Goal: Task Accomplishment & Management: Use online tool/utility

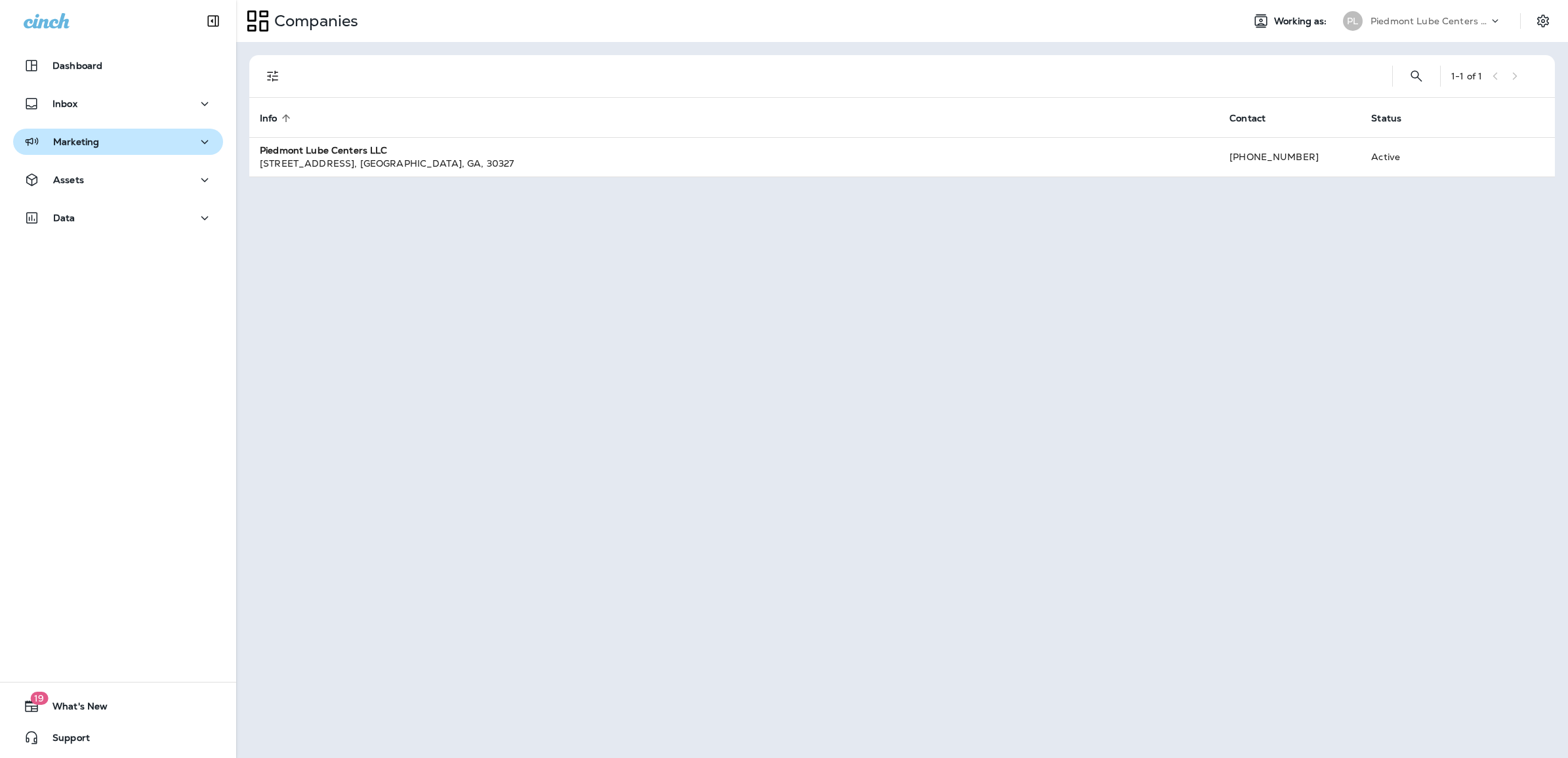
click at [84, 141] on p "Marketing" at bounding box center [76, 142] width 46 height 10
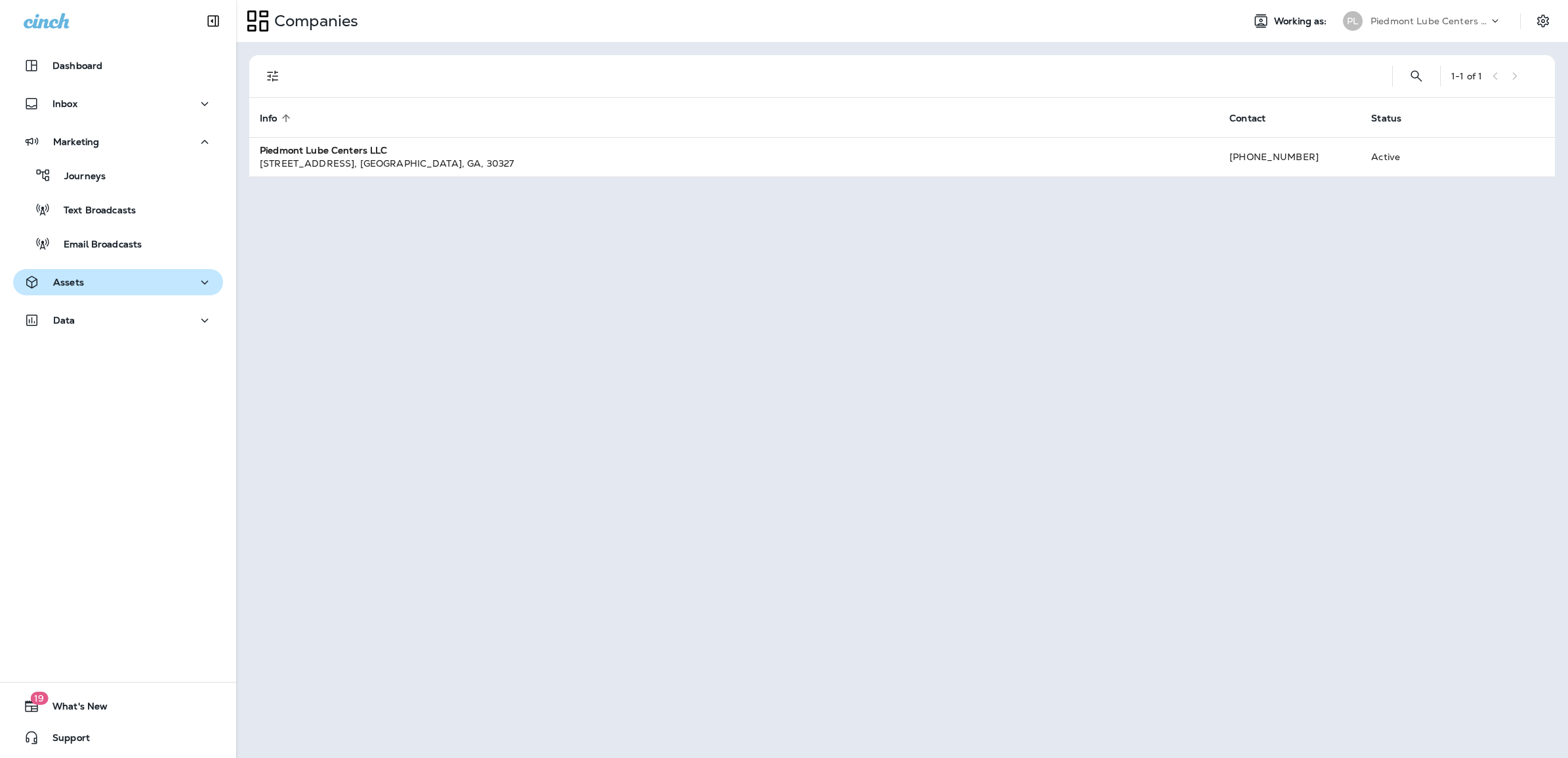
click at [68, 274] on div "Assets" at bounding box center [53, 282] width 60 height 16
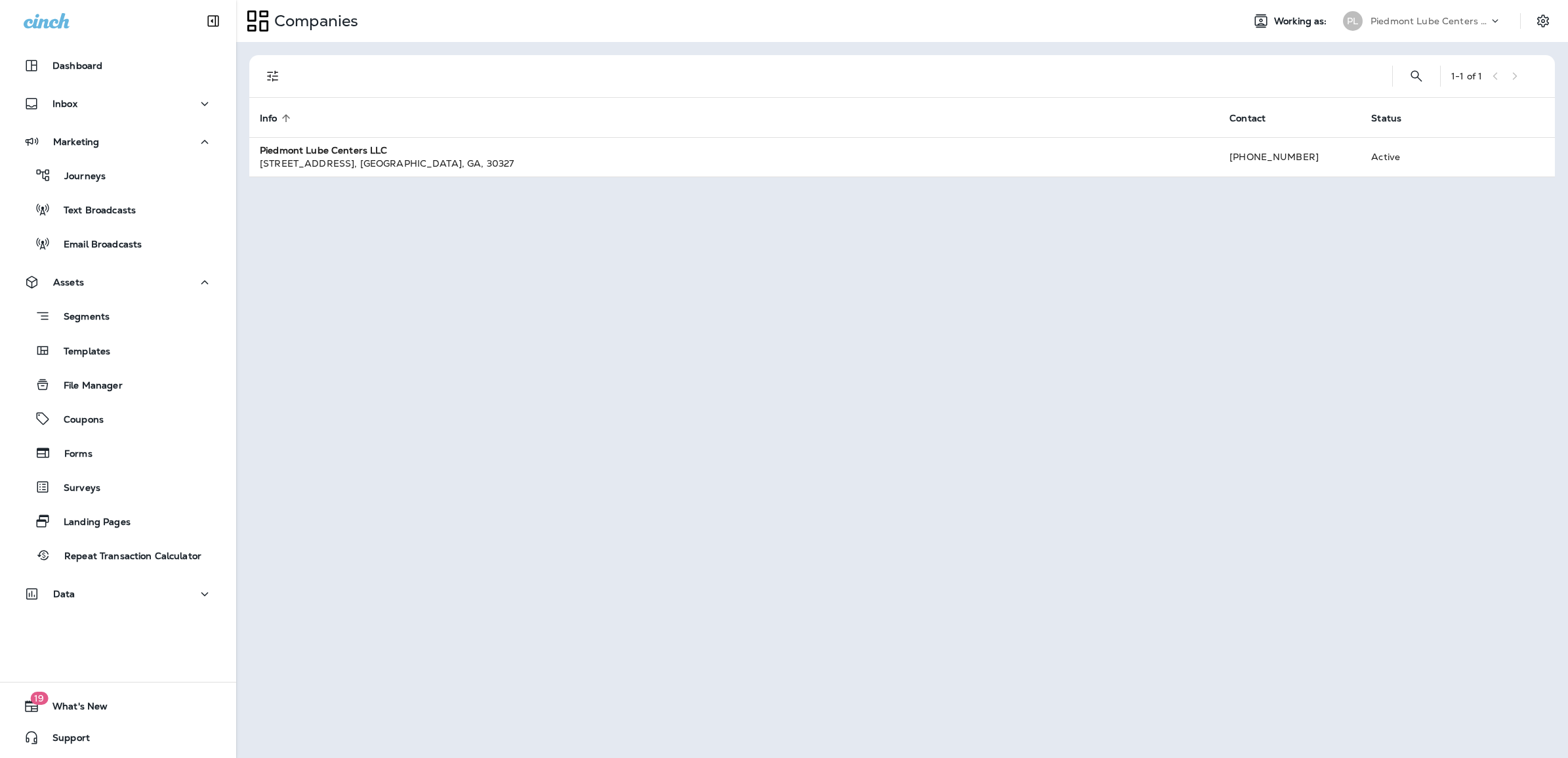
click at [82, 333] on div "Segments Templates File Manager Coupons Forms Surveys Landing Pages Repeat Tran…" at bounding box center [117, 432] width 210 height 274
click at [83, 349] on p "Templates" at bounding box center [80, 352] width 60 height 12
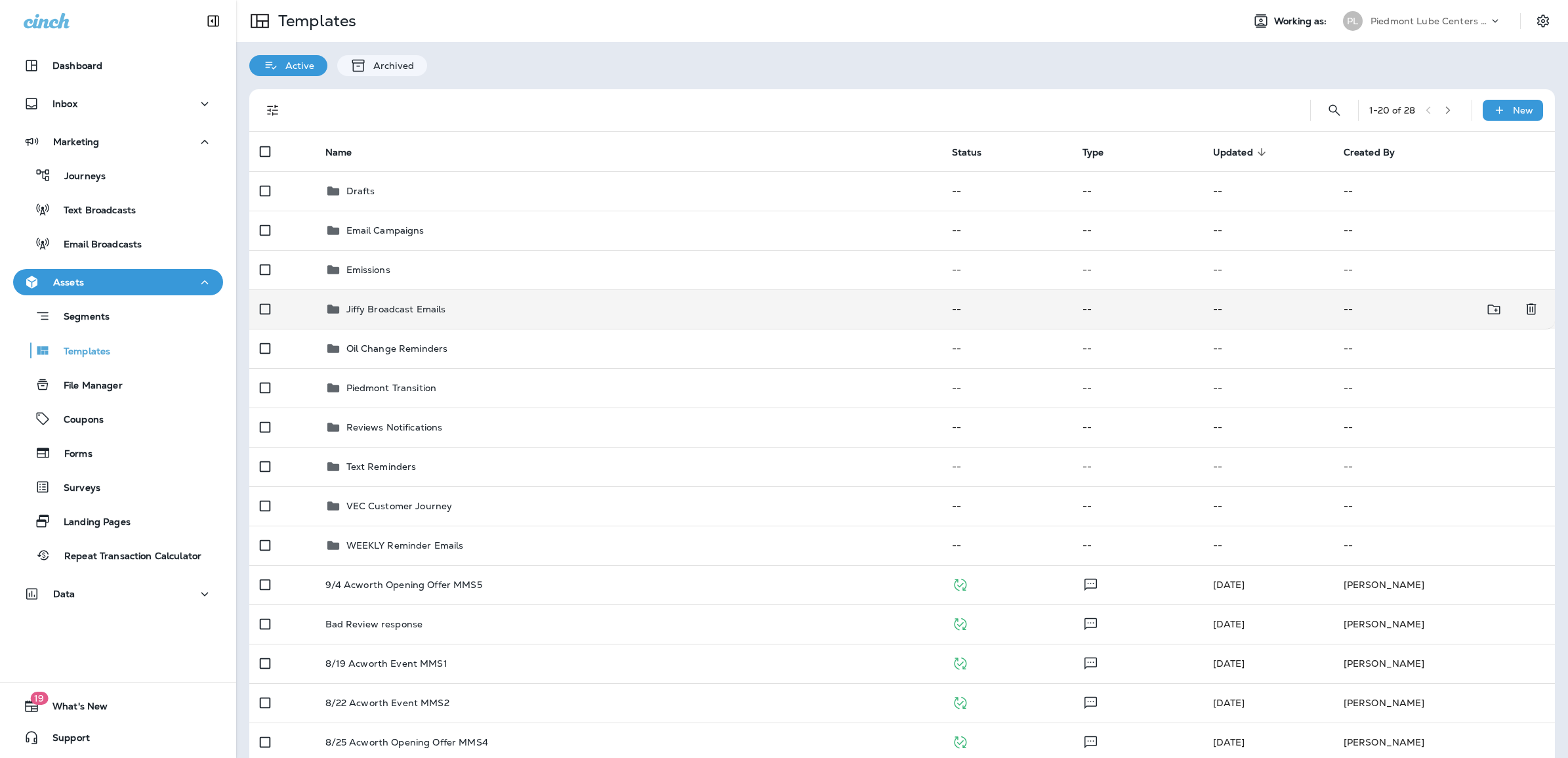
click at [398, 312] on p "Jiffy Broadcast Emails" at bounding box center [397, 309] width 100 height 10
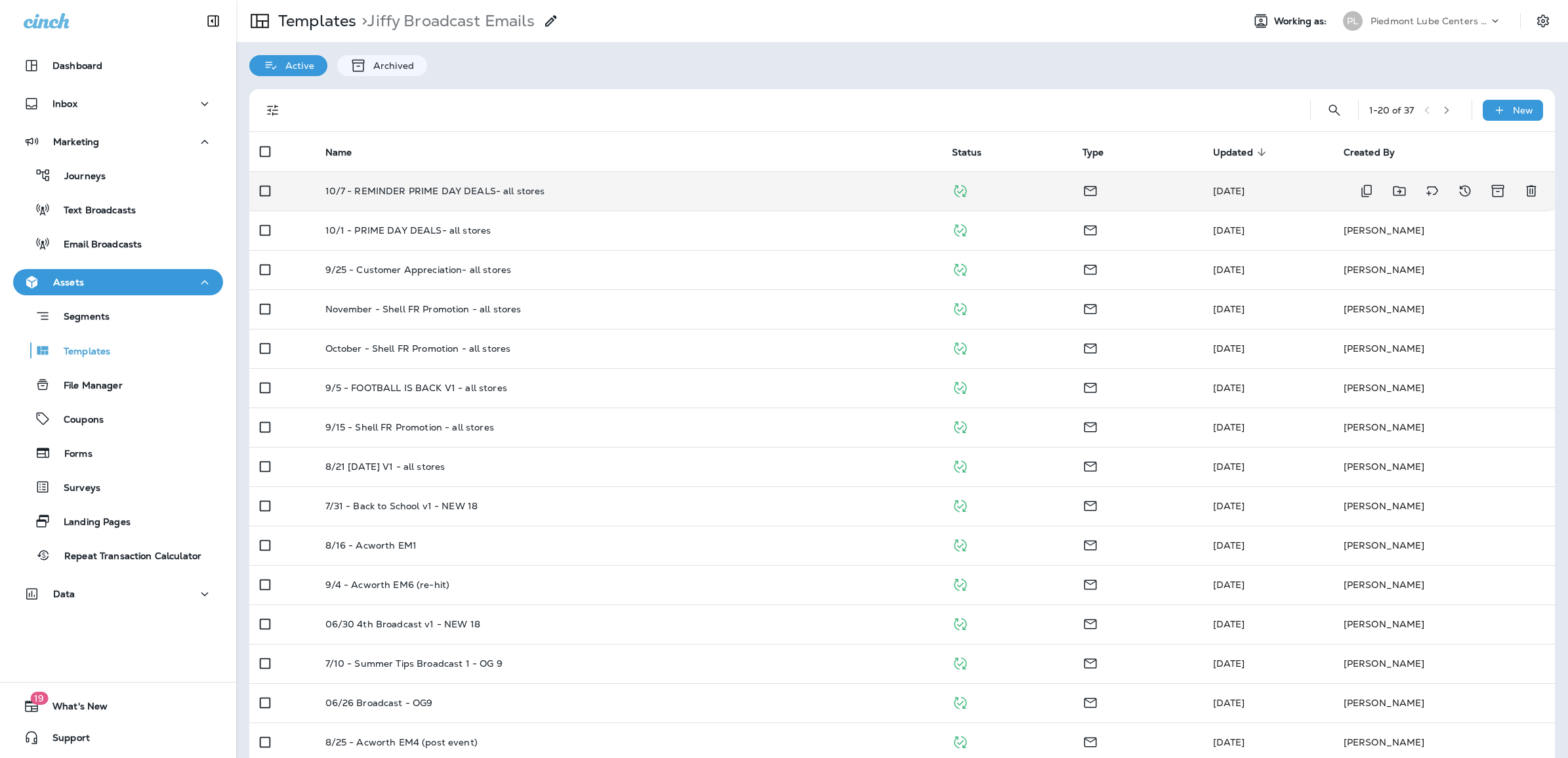
click at [430, 189] on p "10/7 - REMINDER PRIME DAY DEALS- all stores" at bounding box center [435, 191] width 220 height 10
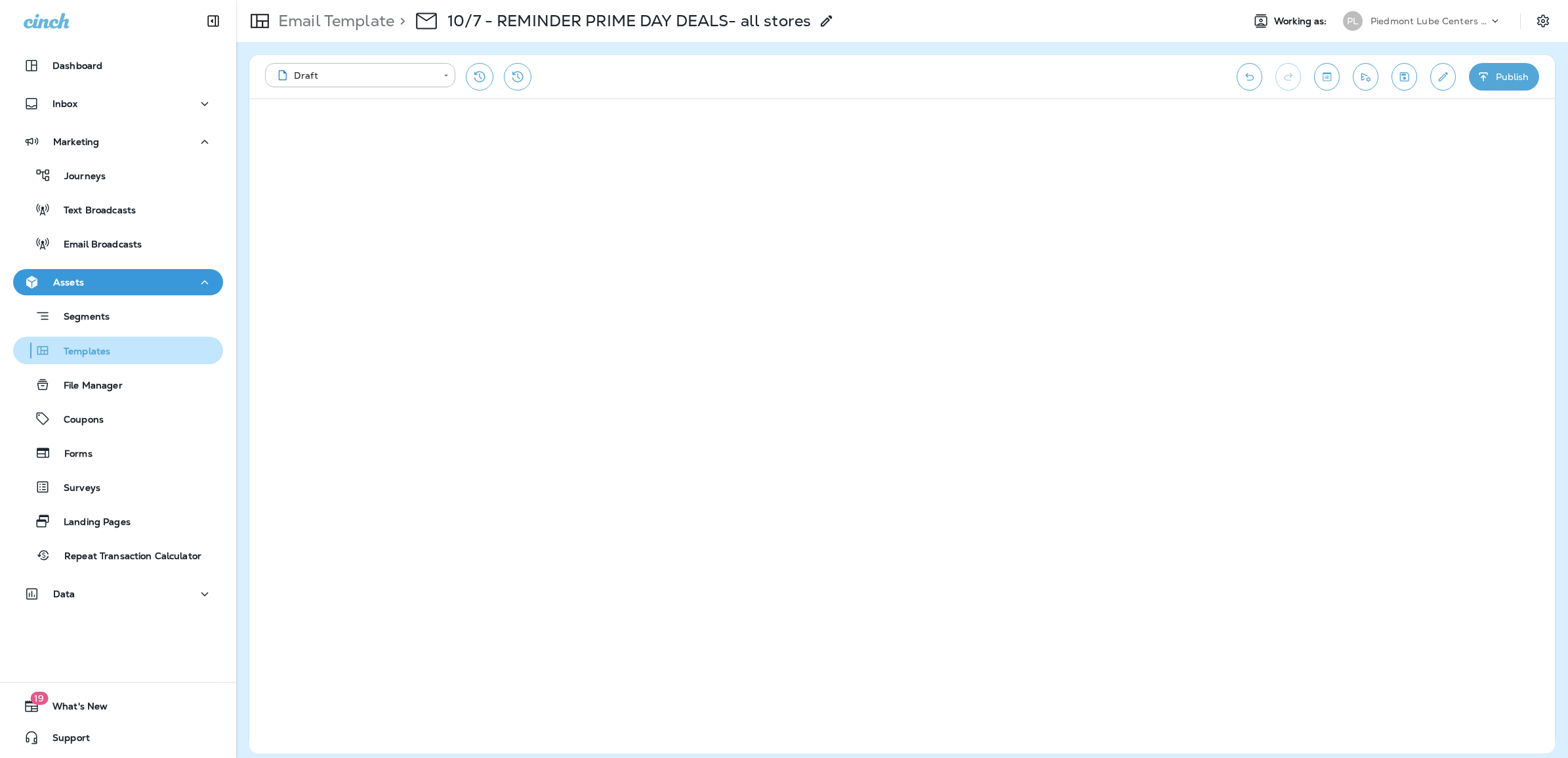
click at [73, 343] on div "Templates" at bounding box center [64, 350] width 92 height 19
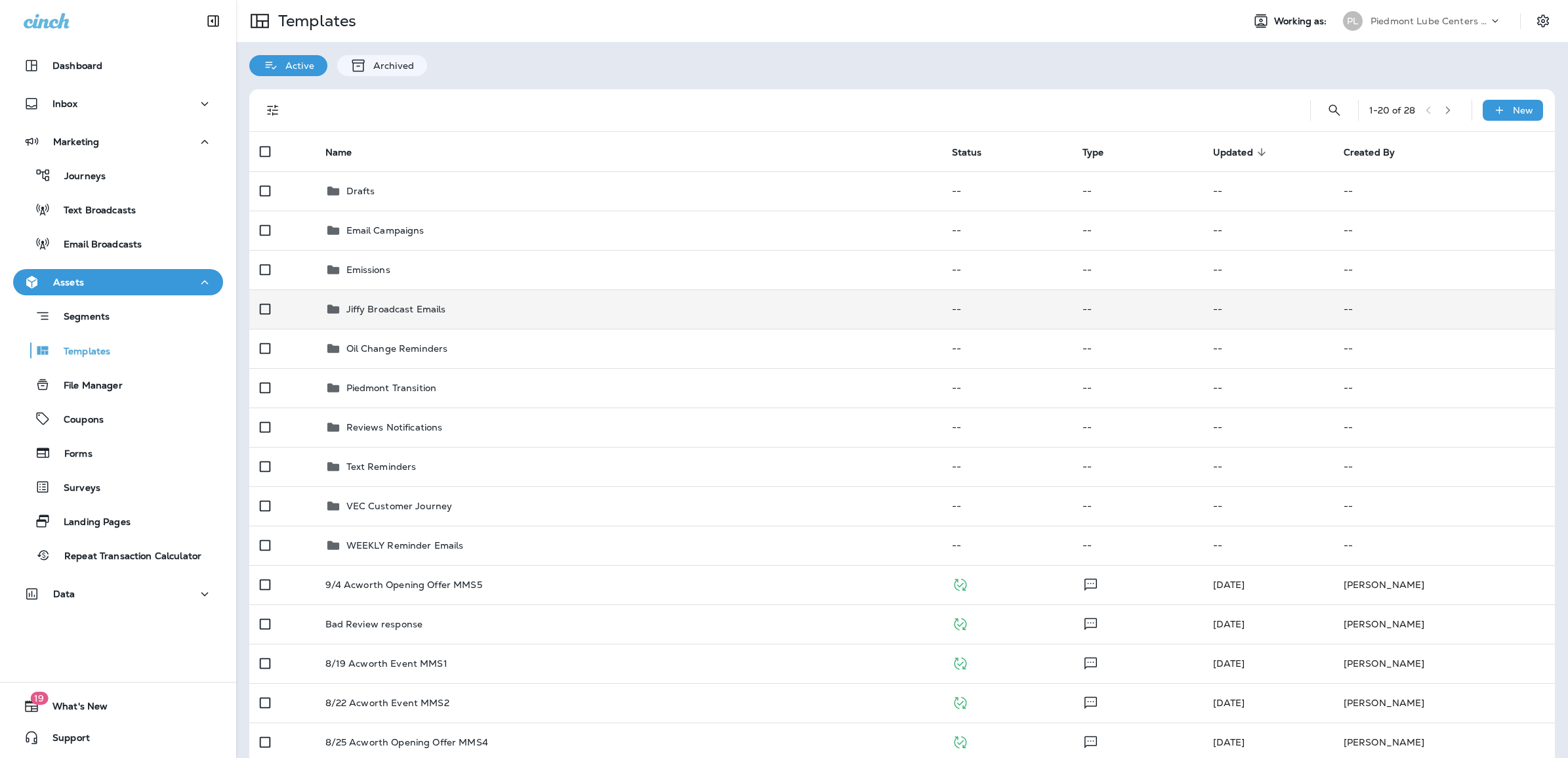
click at [401, 308] on p "Jiffy Broadcast Emails" at bounding box center [397, 309] width 100 height 10
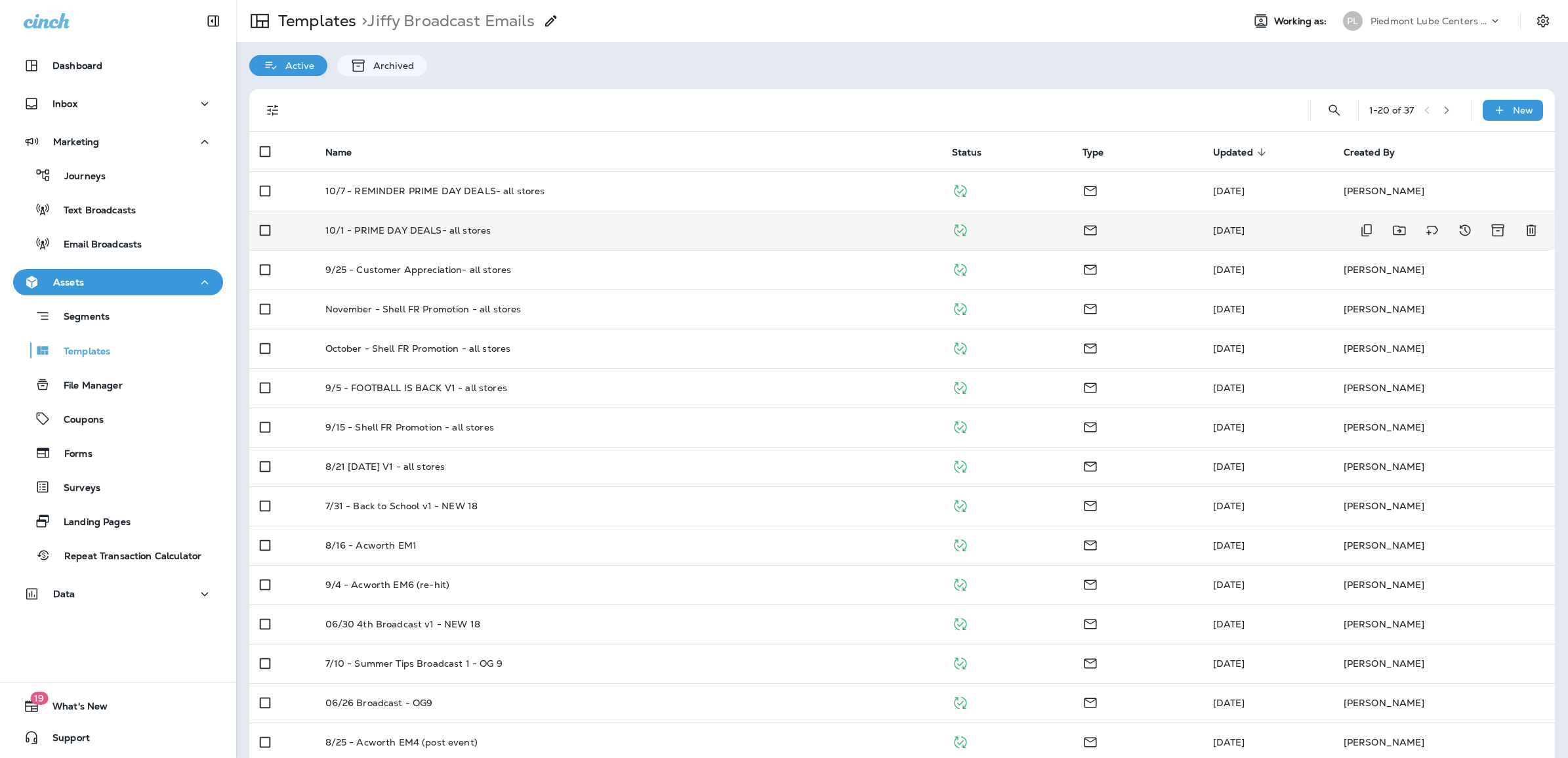
click at [426, 233] on p "10/1 - PRIME DAY DEALS- all stores" at bounding box center [409, 230] width 166 height 10
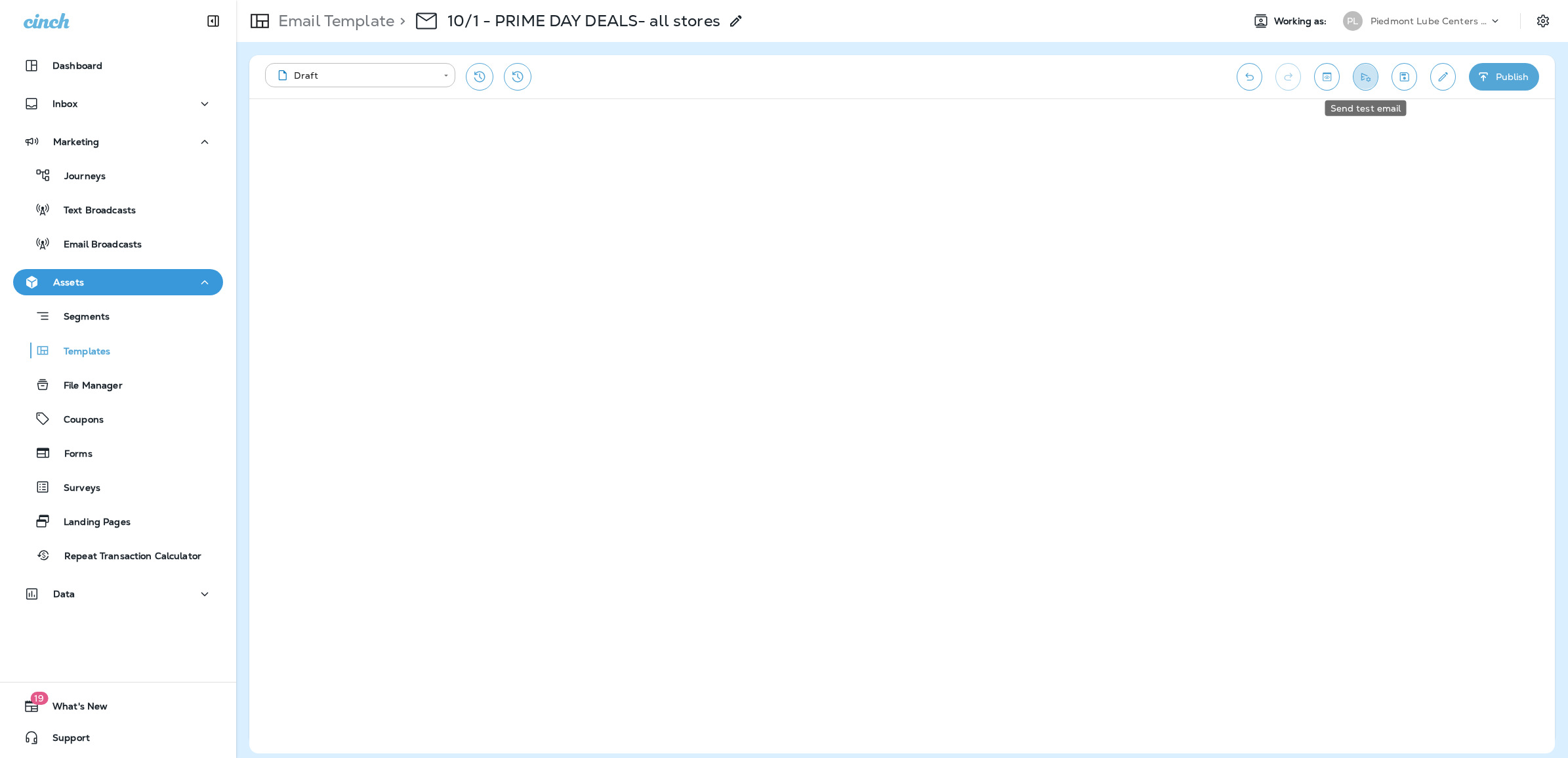
click at [1366, 79] on icon "Send test email" at bounding box center [1365, 77] width 9 height 9
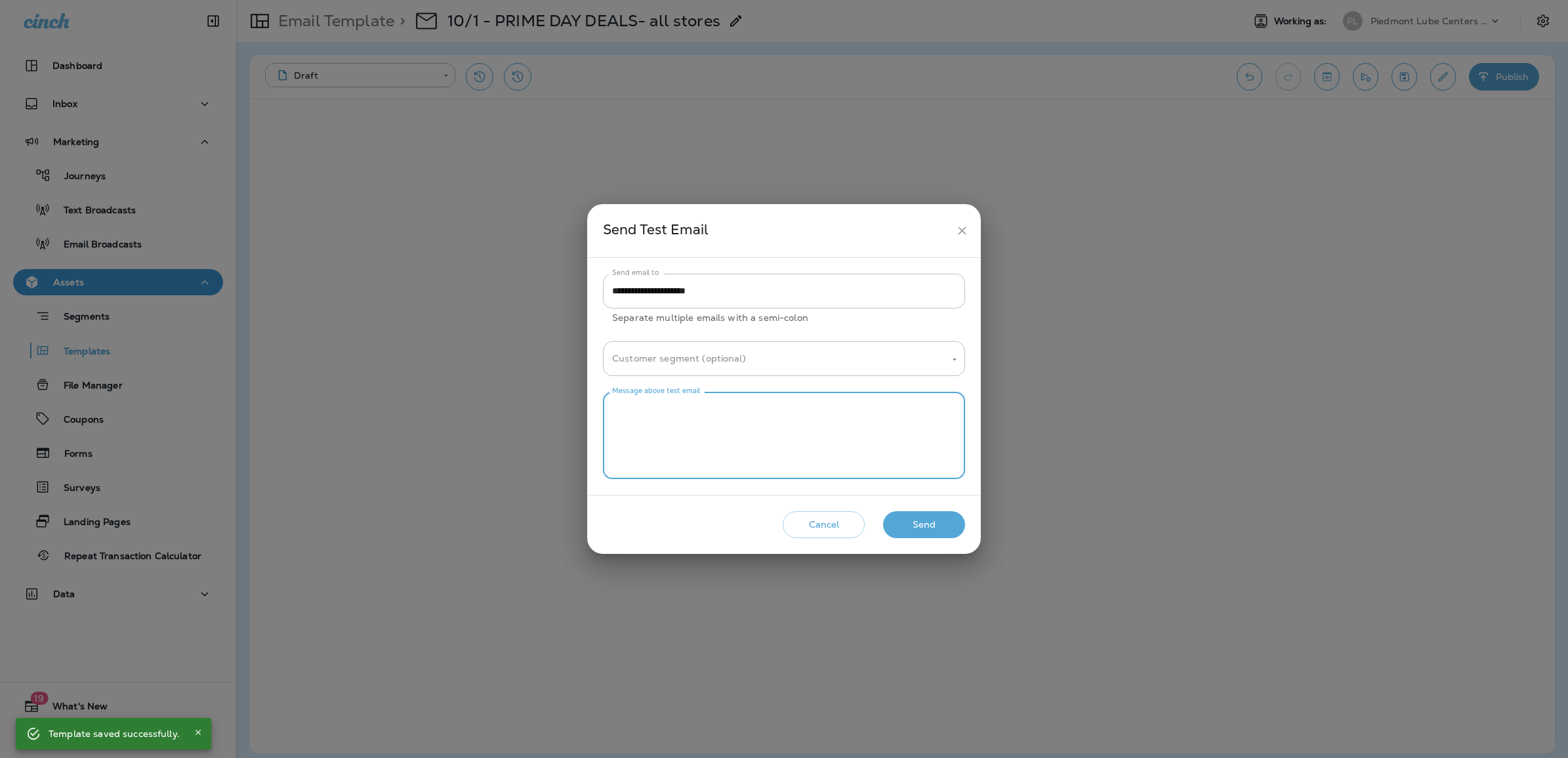
click at [776, 429] on textarea "Message above test email" at bounding box center [784, 436] width 344 height 66
type textarea "****"
click at [911, 521] on button "Send" at bounding box center [924, 524] width 82 height 27
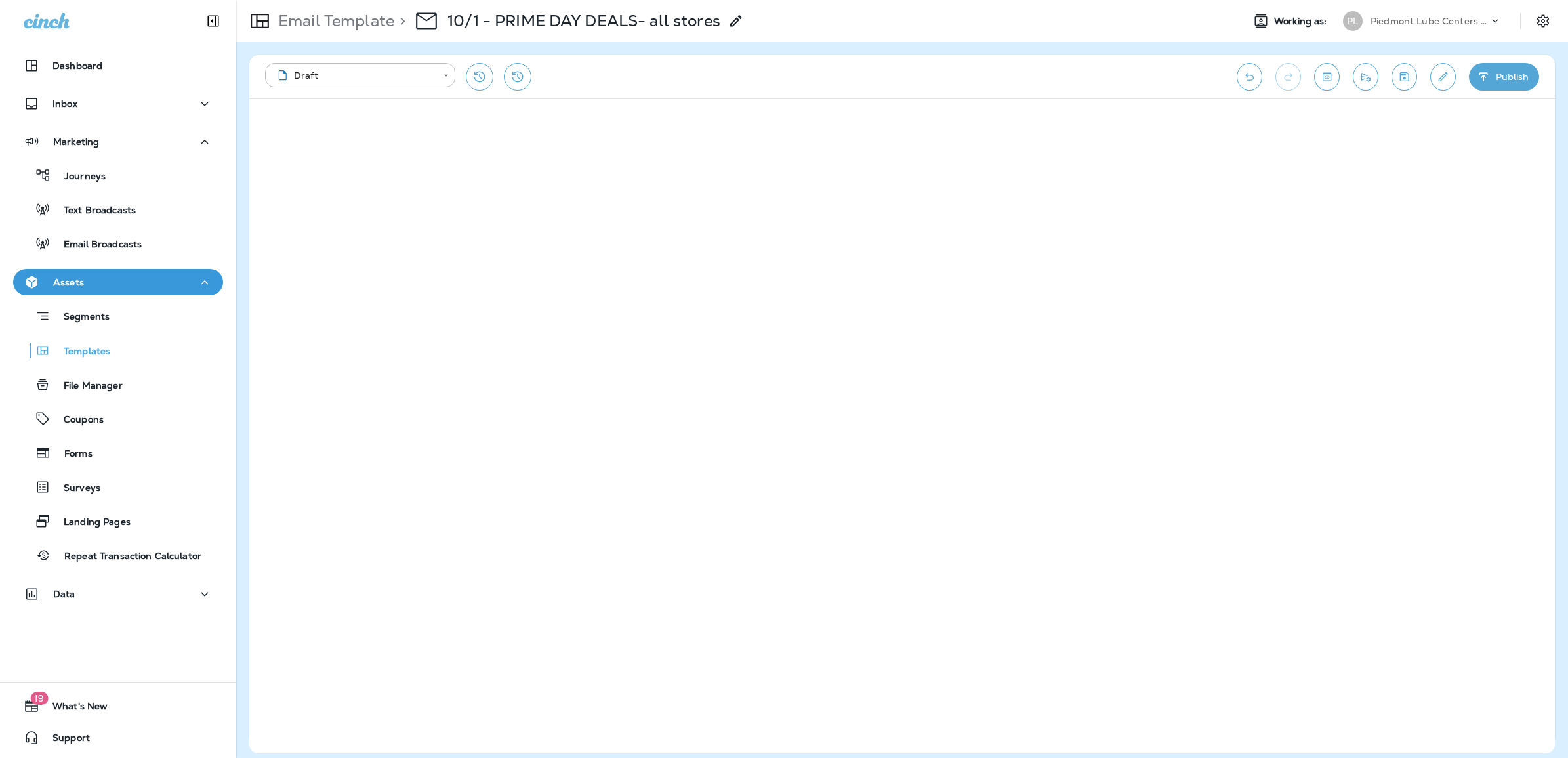
click at [355, 19] on p "Email Template" at bounding box center [333, 21] width 121 height 19
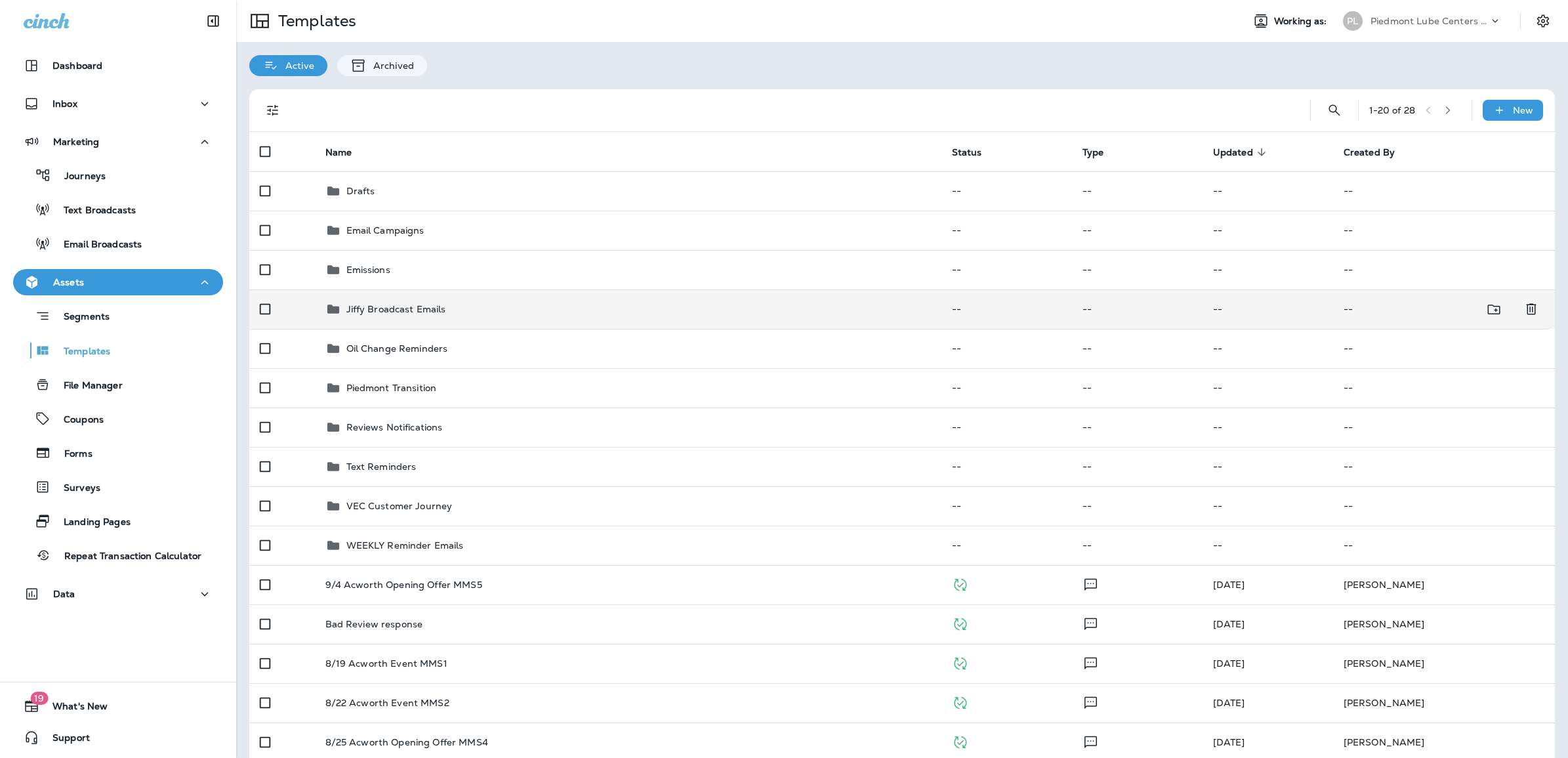
click at [379, 308] on p "Jiffy Broadcast Emails" at bounding box center [397, 309] width 100 height 10
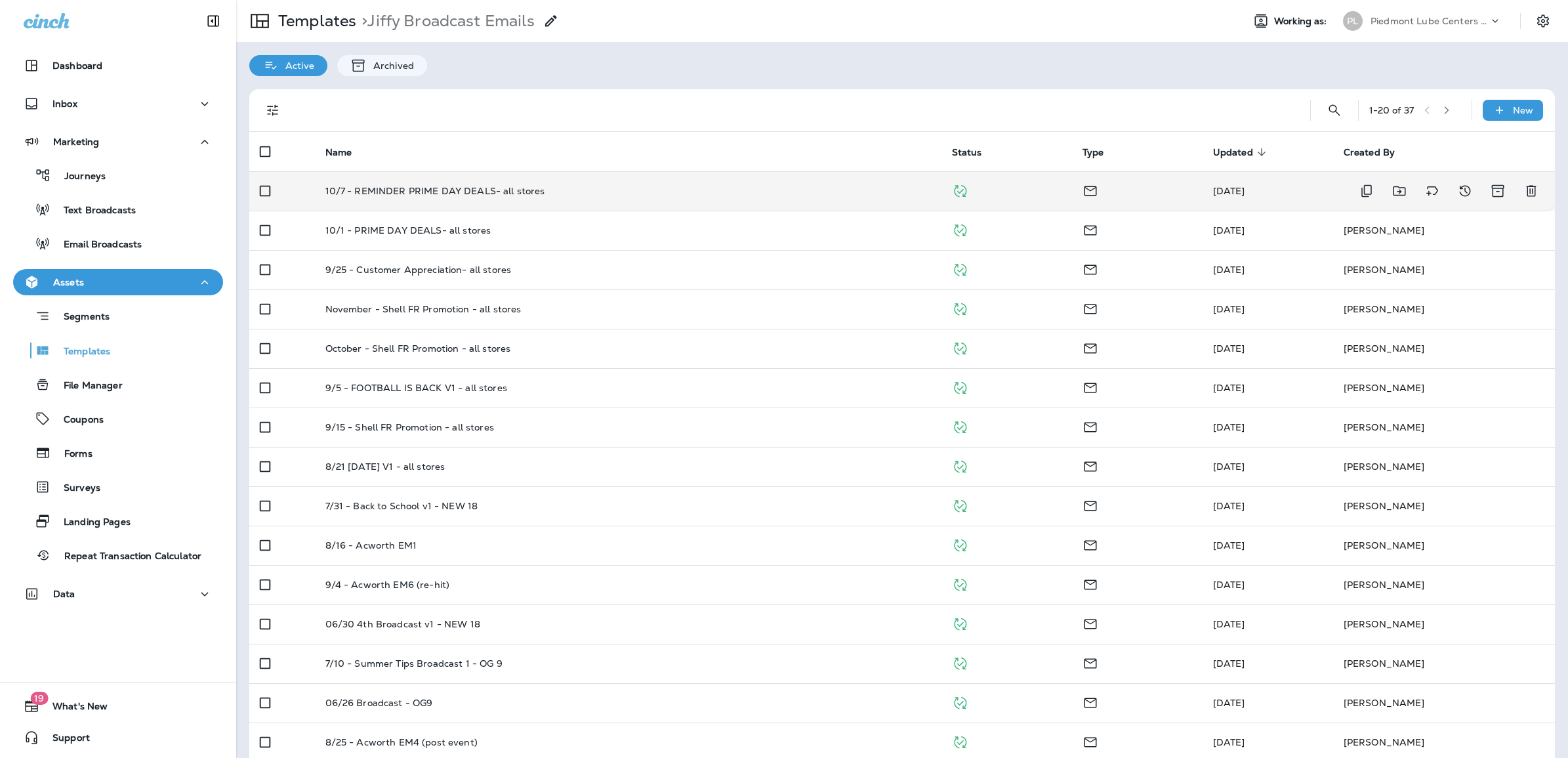
click at [402, 192] on p "10/7 - REMINDER PRIME DAY DEALS- all stores" at bounding box center [435, 191] width 220 height 10
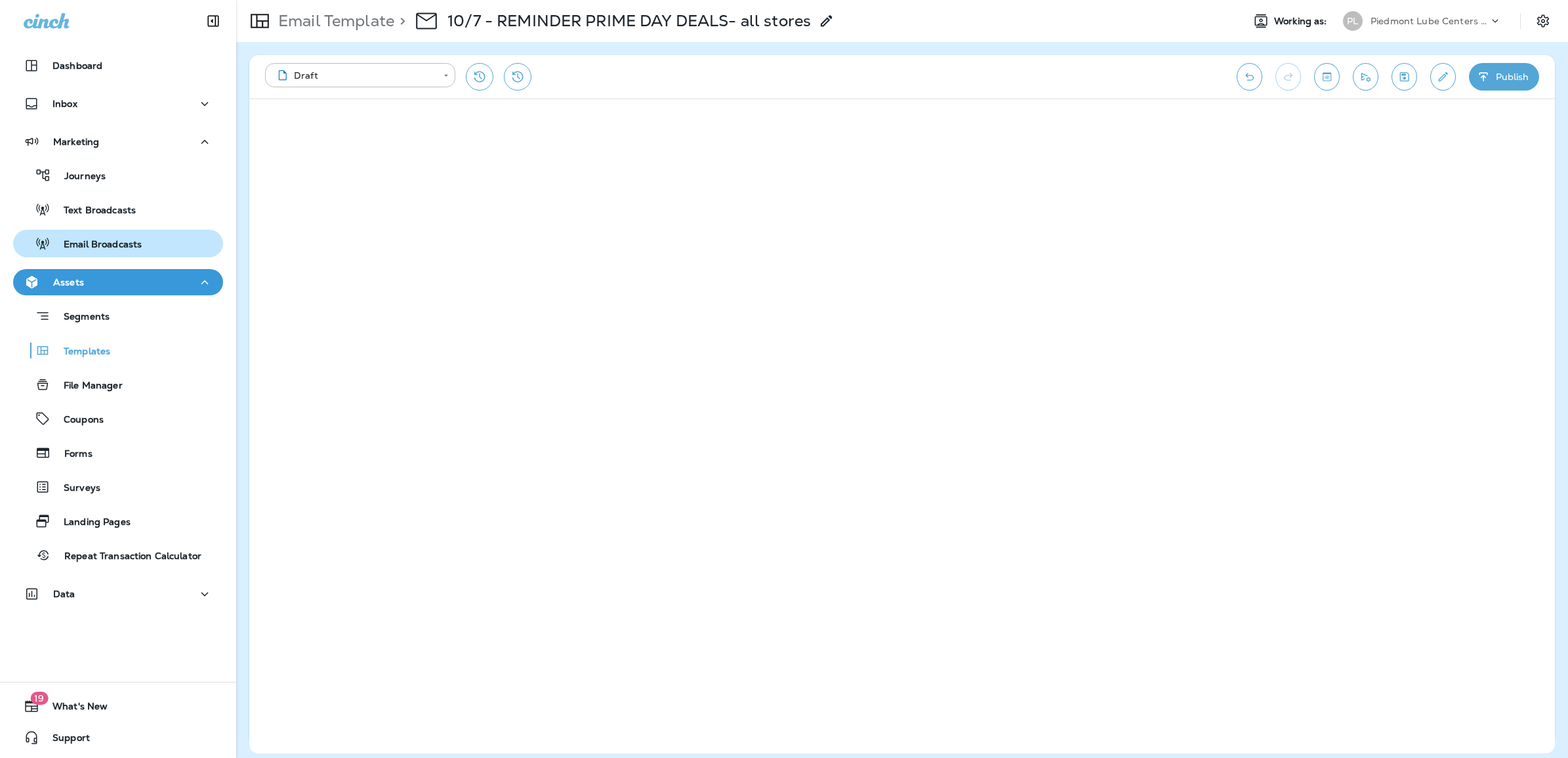
drag, startPoint x: 87, startPoint y: 241, endPoint x: 102, endPoint y: 241, distance: 15.0
click at [87, 241] on p "Email Broadcasts" at bounding box center [96, 245] width 91 height 12
